Goal: Task Accomplishment & Management: Contribute content

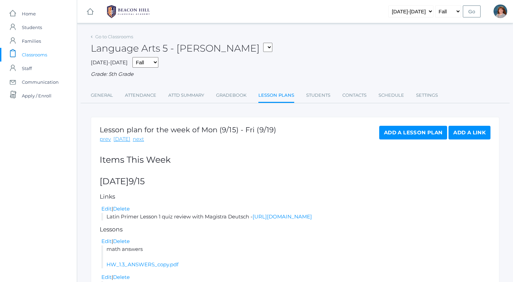
scroll to position [123, 0]
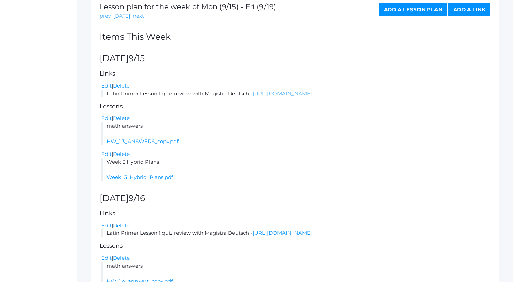
click at [312, 92] on link "[URL][DOMAIN_NAME]" at bounding box center [282, 93] width 59 height 6
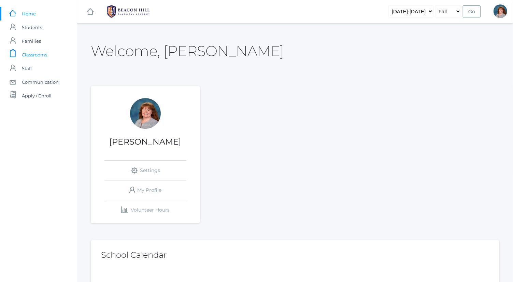
click at [38, 55] on span "Classrooms" at bounding box center [34, 55] width 25 height 14
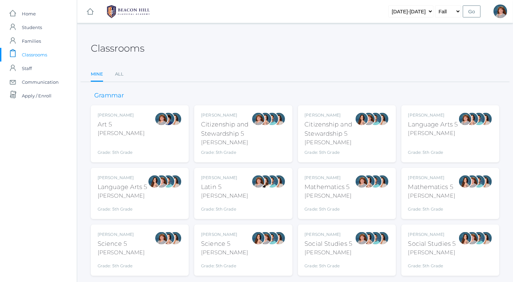
scroll to position [18, 0]
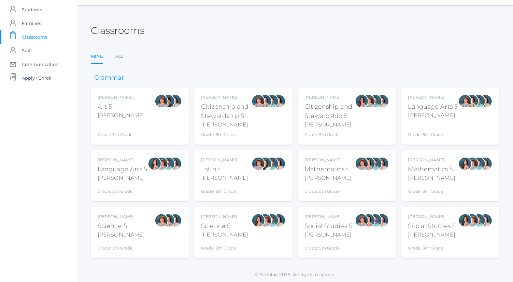
click at [431, 127] on div "Grade: 5th Grade" at bounding box center [433, 129] width 50 height 15
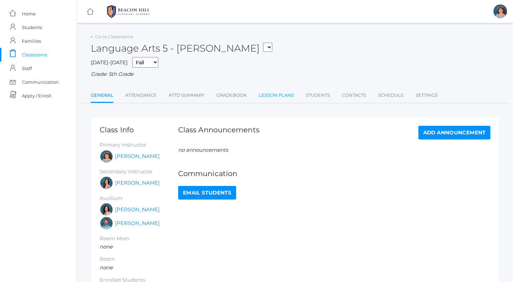
click at [263, 96] on link "Lesson Plans" at bounding box center [276, 95] width 35 height 14
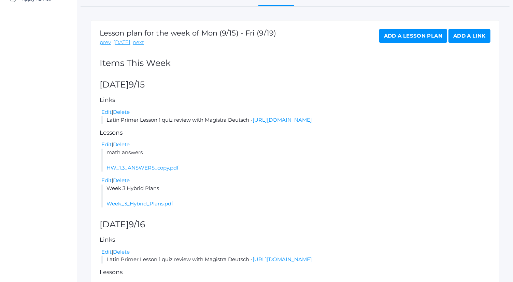
scroll to position [84, 0]
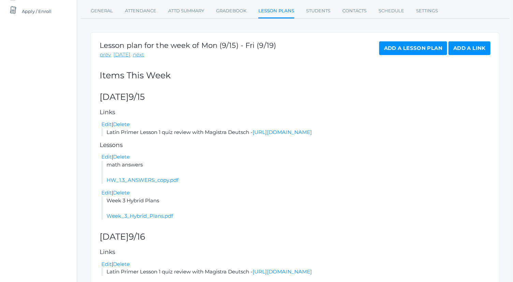
click at [418, 47] on link "Add a Lesson Plan" at bounding box center [413, 48] width 68 height 14
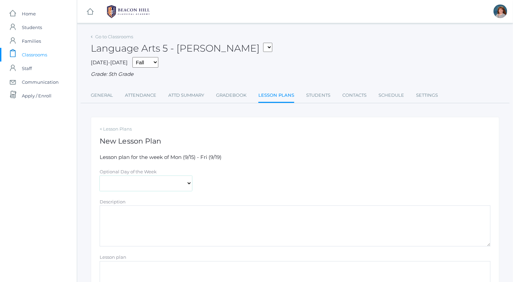
click at [147, 182] on select "Monday Tuesday Wednesday Thursday Friday" at bounding box center [146, 182] width 93 height 15
select select "2025-09-17"
click at [100, 175] on select "Monday Tuesday Wednesday Thursday Friday" at bounding box center [146, 182] width 93 height 15
click at [152, 223] on textarea "Description" at bounding box center [295, 225] width 391 height 41
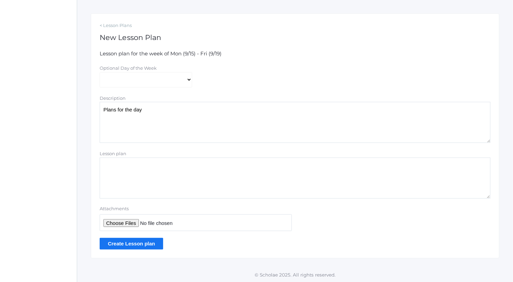
type textarea "Plans for the day"
click at [131, 217] on input "Attachments" at bounding box center [196, 222] width 192 height 17
type input "C:\fakepath\Wednesday Plans.docx"
click at [146, 245] on input "Create Lesson plan" at bounding box center [132, 243] width 64 height 11
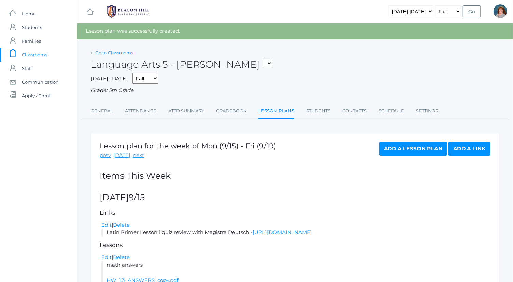
click at [111, 55] on link "Go to Classrooms" at bounding box center [114, 52] width 38 height 5
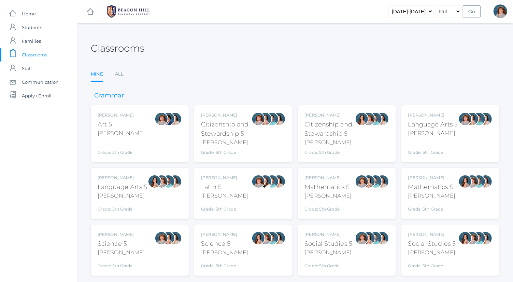
click at [172, 187] on div at bounding box center [168, 193] width 14 height 38
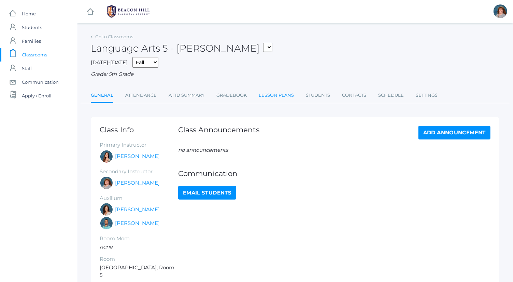
click at [265, 97] on link "Lesson Plans" at bounding box center [276, 95] width 35 height 14
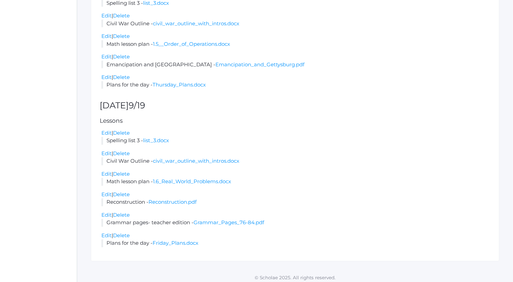
scroll to position [692, 0]
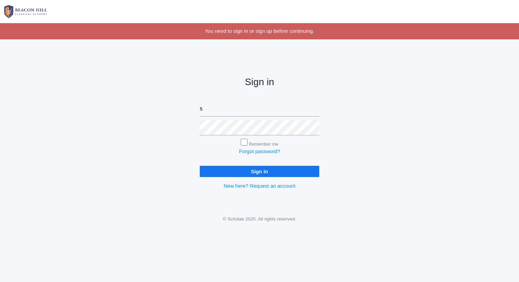
type input "sarah@beaconhillclassical.org"
click at [200, 166] on input "Sign in" at bounding box center [260, 171] width 120 height 11
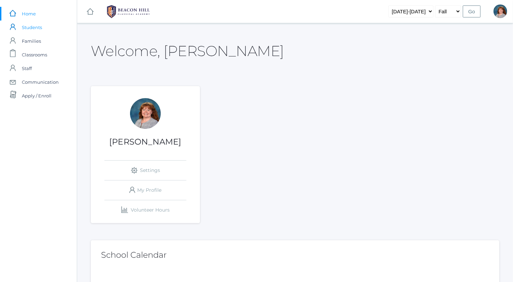
click at [52, 29] on link "icons/user/plain Created with Sketch. Students" at bounding box center [38, 27] width 77 height 14
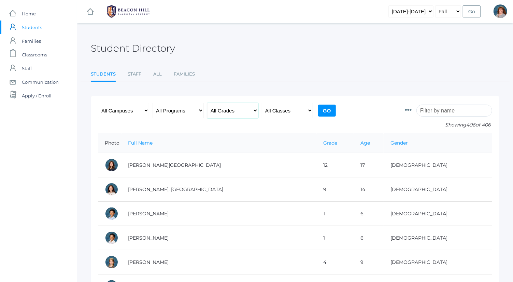
click at [231, 109] on select "All Grades Grammar - Kindergarten - 1st Grade - 2nd Grade - 3rd Grade - 4th Gra…" at bounding box center [232, 110] width 51 height 15
select select "5"
click at [207, 103] on select "All Grades Grammar - Kindergarten - 1st Grade - 2nd Grade - 3rd Grade - 4th Gra…" at bounding box center [232, 110] width 51 height 15
click at [282, 110] on select "All Classes Grammar - *KIND - Kindergarten AM - *KIND - Kindergarten PM - *KNDC…" at bounding box center [287, 110] width 51 height 15
select select "1954"
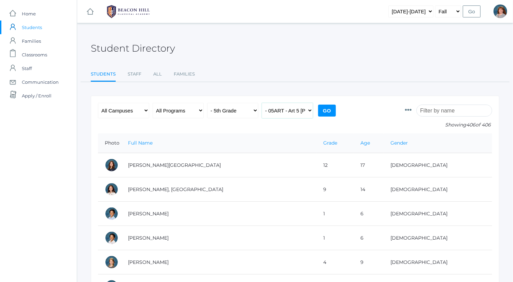
click at [262, 103] on select "All Classes Grammar - *KIND - Kindergarten AM - *KIND - Kindergarten PM - *KNDC…" at bounding box center [287, 110] width 51 height 15
click at [332, 108] on input "Go" at bounding box center [327, 110] width 18 height 12
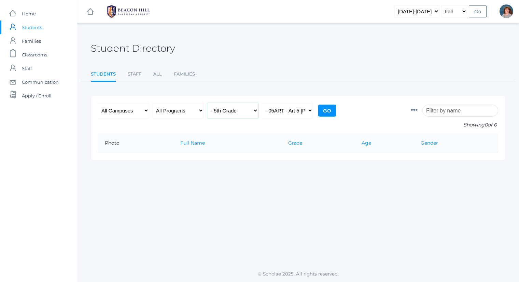
click at [239, 111] on select "All Grades Grammar - Kindergarten - 1st Grade - 2nd Grade - 3rd Grade - 4th Gra…" at bounding box center [232, 110] width 51 height 15
select select "any"
click at [207, 103] on select "All Grades Grammar - Kindergarten - 1st Grade - 2nd Grade - 3rd Grade - 4th Gra…" at bounding box center [232, 110] width 51 height 15
click at [297, 109] on select "All Classes Grammar - *KIND - Kindergarten AM - *KIND - Kindergarten PM - *KNDC…" at bounding box center [287, 110] width 51 height 15
select select "1967"
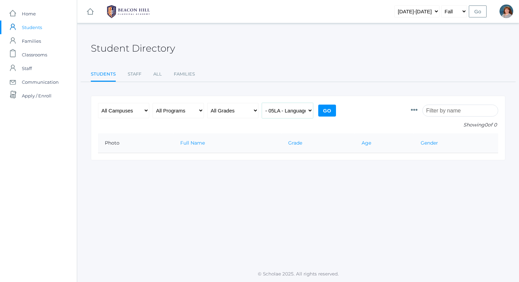
click at [262, 103] on select "All Classes Grammar - *KIND - Kindergarten AM - *KIND - Kindergarten PM - *KNDC…" at bounding box center [287, 110] width 51 height 15
click at [326, 109] on input "Go" at bounding box center [327, 110] width 18 height 12
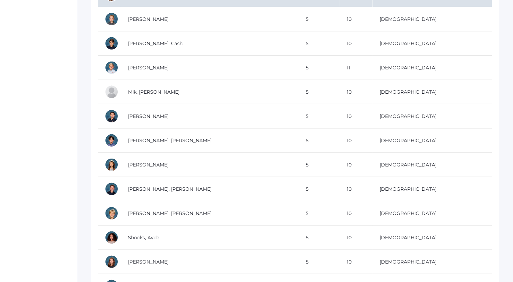
scroll to position [303, 0]
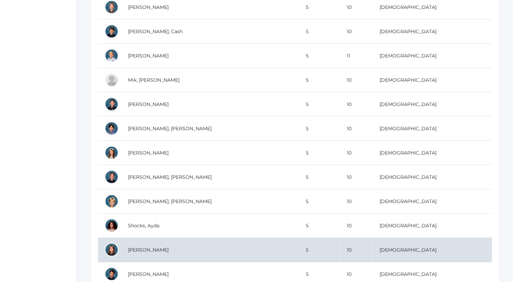
click at [220, 245] on td "[PERSON_NAME]" at bounding box center [210, 250] width 178 height 24
